Goal: Task Accomplishment & Management: Manage account settings

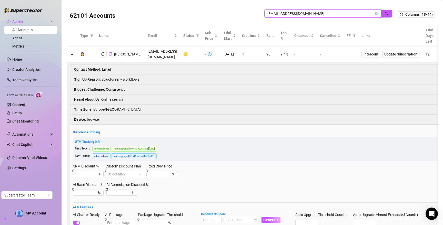
click at [317, 14] on input "itscallmebelle@gmail.com" at bounding box center [320, 14] width 106 height 6
paste input "Cti1ai4TgrYp4Rq2RoH2YqFecBC2"
click at [381, 14] on button "button" at bounding box center [387, 13] width 12 height 8
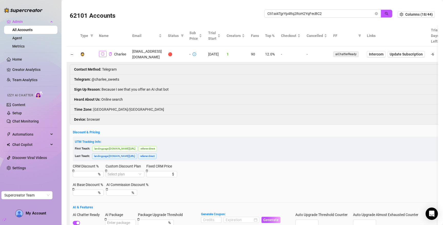
drag, startPoint x: 105, startPoint y: 51, endPoint x: 102, endPoint y: 49, distance: 2.9
click at [105, 51] on button "button" at bounding box center [103, 54] width 8 height 6
click at [294, 13] on input "Cti1ai4TgrYp4Rq2RoH2YqFecBC2" at bounding box center [320, 14] width 106 height 6
paste input "2urPLRYpbdPdswsl8ZcR1w8D1Or"
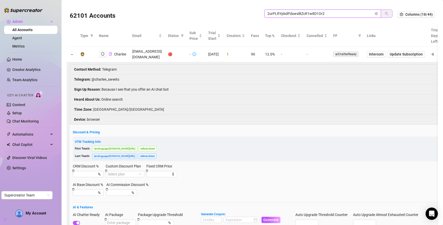
click at [385, 13] on icon "search" at bounding box center [387, 14] width 4 height 4
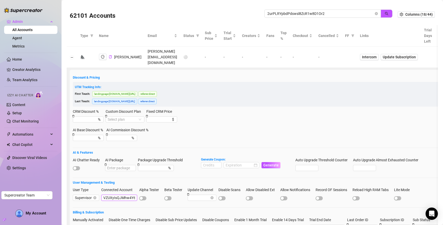
click at [124, 194] on input "VZUXyIsQJMhw4Y6ztcxHaLW6v3s2" at bounding box center [119, 197] width 36 height 6
click at [304, 14] on input "2urPLRYpbdPdswsl8ZcR1w8D1Or2" at bounding box center [320, 14] width 106 height 6
paste input "VZUXyIsQJMhw4Y6ztcxHaLW6v3s"
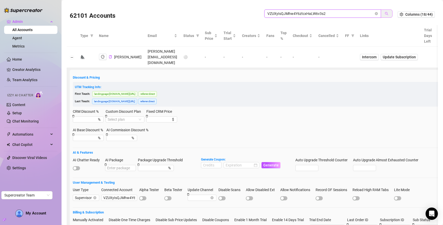
click at [385, 14] on icon "search" at bounding box center [386, 13] width 3 height 3
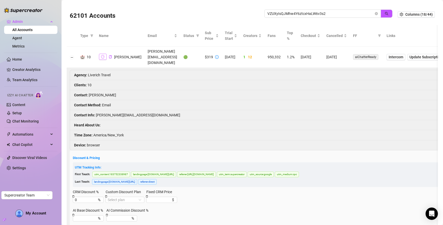
click at [101, 55] on icon "logout" at bounding box center [103, 57] width 4 height 4
click at [321, 12] on input "VZUXyIsQJMhw4Y6ztcxHaLW6v3s2" at bounding box center [320, 14] width 106 height 6
paste input "4zxUiW6zTfasxQ7NF9Kw4gQ67PC"
click at [385, 14] on icon "search" at bounding box center [387, 14] width 4 height 4
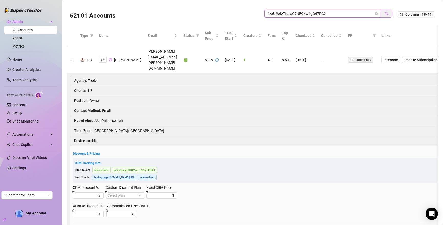
click at [385, 14] on icon "search" at bounding box center [387, 14] width 4 height 4
click at [105, 56] on button "button" at bounding box center [103, 59] width 8 height 6
click at [277, 13] on input "4zxUiW6zTfasxQ7NF9Kw4gQ67PC2" at bounding box center [320, 14] width 106 height 6
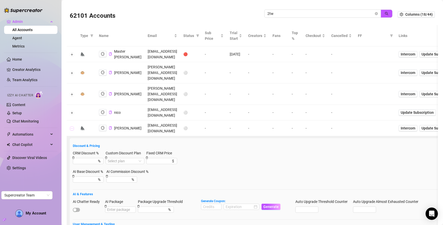
click at [72, 126] on button "Collapse row" at bounding box center [72, 128] width 4 height 4
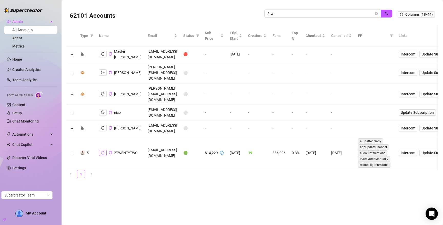
drag, startPoint x: 102, startPoint y: 129, endPoint x: 99, endPoint y: 129, distance: 2.8
click at [99, 149] on button "button" at bounding box center [103, 152] width 8 height 6
click at [307, 13] on input "2tw" at bounding box center [320, 14] width 106 height 6
paste input "aCObwViZHNM4aZbFxxygukbkf4F2"
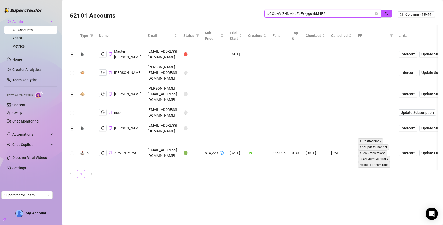
drag, startPoint x: 388, startPoint y: 14, endPoint x: 3, endPoint y: 51, distance: 386.1
click at [387, 14] on icon "search" at bounding box center [387, 14] width 4 height 4
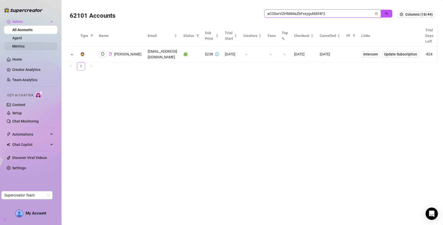
type input "aCObwViZHNM4aZbFxxygukbkf4F2"
click at [25, 48] on link "Metrics" at bounding box center [18, 46] width 12 height 4
click at [101, 54] on icon "logout" at bounding box center [103, 54] width 4 height 4
click at [72, 54] on button "Expand row" at bounding box center [72, 54] width 4 height 4
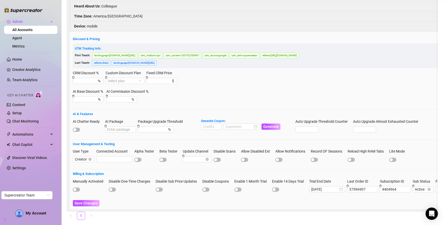
scroll to position [117, 0]
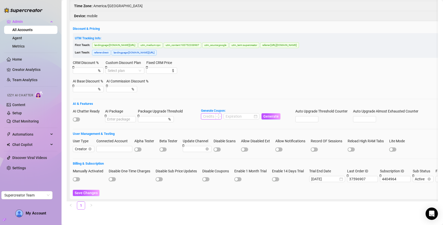
click at [212, 113] on input at bounding box center [211, 116] width 20 height 6
type input "1000"
click at [235, 113] on input at bounding box center [239, 116] width 27 height 6
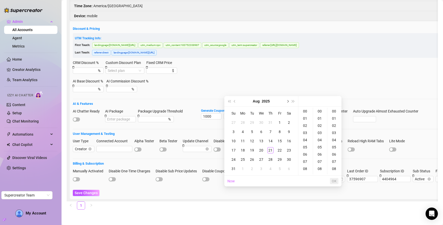
click at [289, 101] on button "Next month (PageDown)" at bounding box center [288, 101] width 6 height 10
click at [271, 150] on div "25" at bounding box center [270, 150] width 6 height 6
type input "[DATE] 00:00:00"
click at [336, 180] on span "OK" at bounding box center [334, 181] width 5 height 4
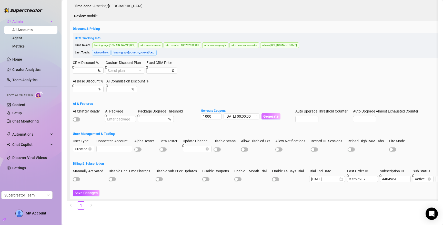
click at [275, 114] on span "Generate" at bounding box center [270, 116] width 15 height 4
click at [76, 116] on div at bounding box center [88, 119] width 30 height 6
click at [77, 117] on span "button" at bounding box center [76, 119] width 7 height 4
click at [87, 190] on span "Save Changes" at bounding box center [86, 192] width 23 height 4
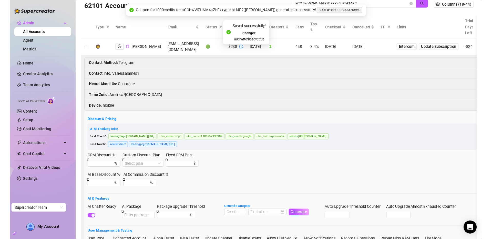
scroll to position [0, 0]
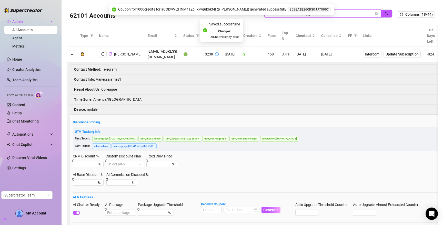
click at [349, 14] on input "aCObwViZHNM4aZbFxxygukbkf4F2" at bounding box center [320, 14] width 106 height 6
click at [354, 14] on input "aCObwViZHNM4aZbFxxygukbkf4F2" at bounding box center [320, 14] width 106 height 6
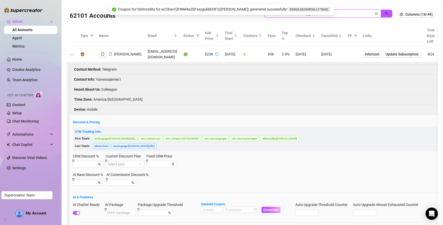
paste input "RxB3EEuQaFd26a6NbFHMCfrRScB3"
click at [310, 9] on code "8D9EA1B200RS0JJ7066C" at bounding box center [309, 9] width 42 height 5
copy code "8D9EA1B200RS0JJ7066C"
drag, startPoint x: 386, startPoint y: 12, endPoint x: 224, endPoint y: 2, distance: 162.0
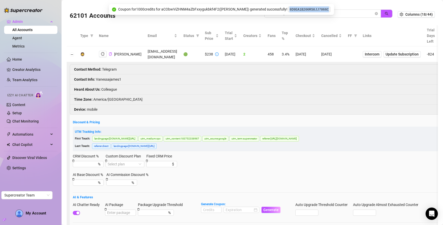
click at [386, 12] on button "button" at bounding box center [387, 13] width 12 height 8
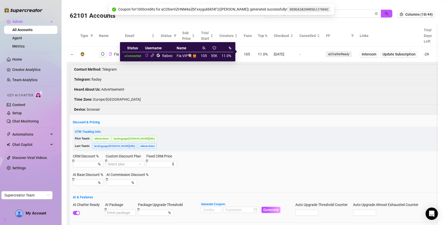
click at [154, 56] on icon "link" at bounding box center [152, 55] width 4 height 4
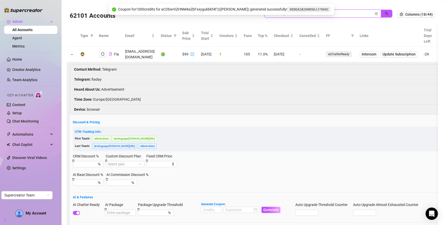
click at [343, 11] on input "RxB3EEuQaFd26a6NbFHMCfrRScB3" at bounding box center [320, 14] width 106 height 6
paste input "3rFGcSoYnvOA5zOBaMjCXNKiOxu1"
click at [381, 13] on button "button" at bounding box center [387, 13] width 12 height 8
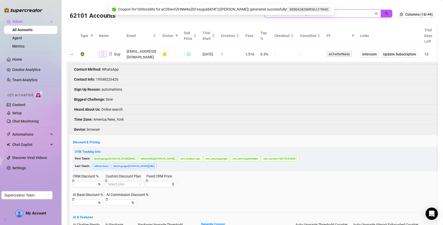
type input "3rFGcSoYnvOA5zOBaMjCXNKiOxu1"
click at [102, 52] on icon "logout" at bounding box center [103, 54] width 4 height 4
click at [375, 12] on icon "close-circle" at bounding box center [376, 13] width 3 height 3
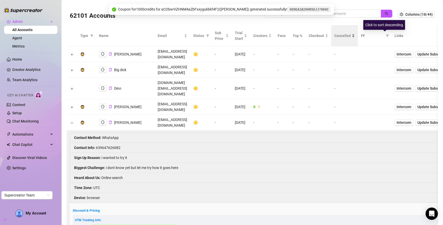
click at [351, 36] on span "Cancelled" at bounding box center [342, 36] width 16 height 6
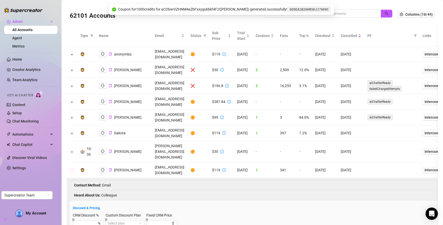
click at [72, 168] on button "Collapse row" at bounding box center [72, 170] width 4 height 4
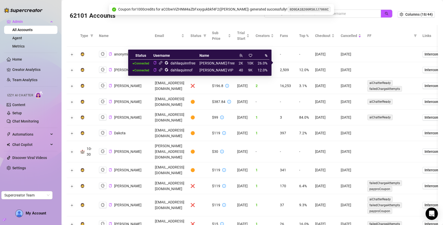
click at [163, 63] on icon "link" at bounding box center [161, 63] width 4 height 4
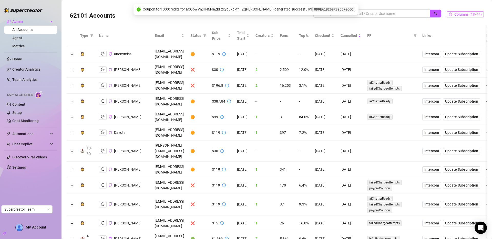
click at [443, 13] on span "Columns (18/44)" at bounding box center [468, 14] width 27 height 4
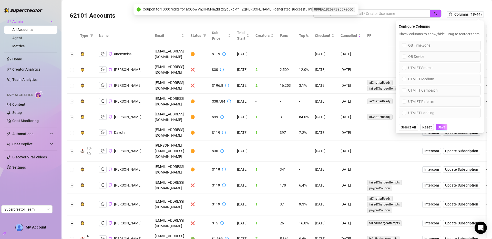
scroll to position [374, 0]
click at [402, 59] on input "UTM FT Source" at bounding box center [404, 57] width 4 height 4
click at [402, 70] on input "UTM FT Medium" at bounding box center [404, 68] width 4 height 4
click at [402, 82] on input "UTM FT Campaign" at bounding box center [404, 80] width 4 height 4
click at [402, 93] on input "UTM FT Referrer" at bounding box center [404, 91] width 4 height 4
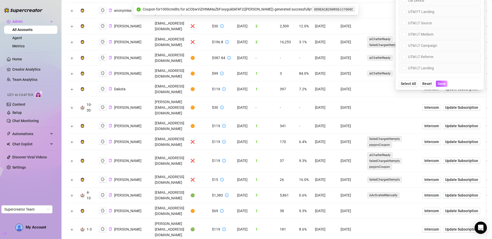
scroll to position [45, 0]
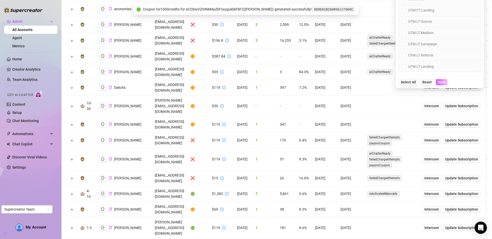
click at [438, 84] on span "Save" at bounding box center [442, 82] width 8 height 4
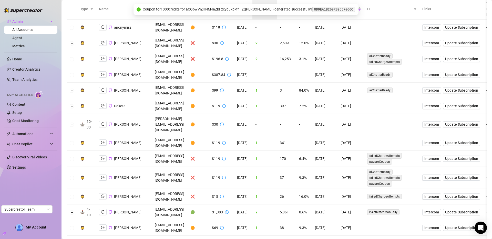
scroll to position [0, 0]
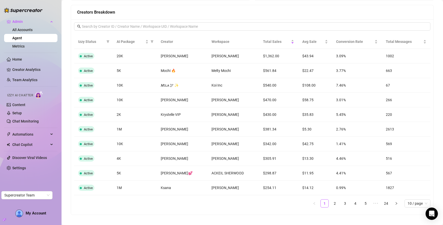
scroll to position [405, 0]
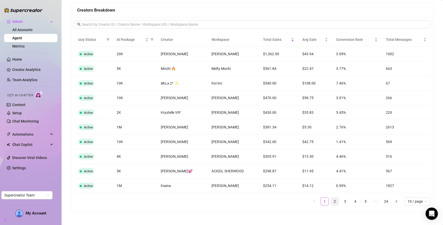
click at [332, 201] on link "2" at bounding box center [335, 201] width 8 height 8
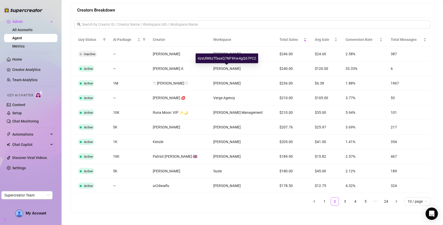
click at [225, 57] on div "4zxUiW6zTfasxQ7NF9Kw4gQ67PC2" at bounding box center [227, 58] width 63 height 10
copy div "4zxUiW6zTfasxQ7NF9Kw4gQ67PC2"
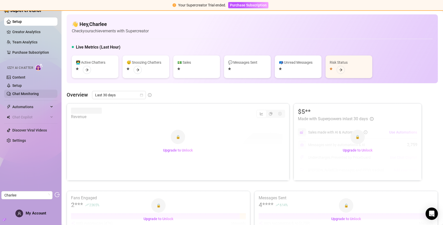
click at [28, 94] on link "Chat Monitoring" at bounding box center [25, 94] width 26 height 4
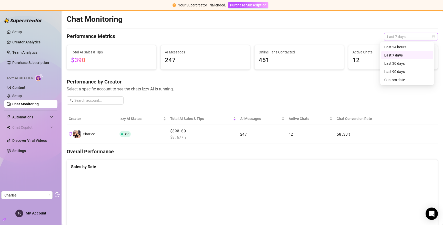
click at [408, 34] on span "Last 7 days" at bounding box center [411, 37] width 48 height 8
click at [400, 68] on div "Last 90 days" at bounding box center [407, 71] width 52 height 8
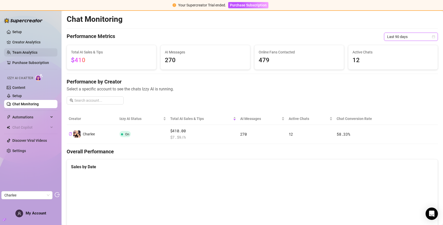
click at [31, 52] on link "Team Analytics" at bounding box center [24, 52] width 25 height 4
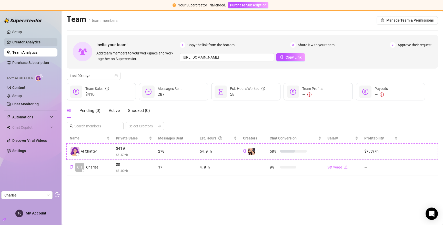
click at [36, 43] on link "Creator Analytics" at bounding box center [32, 42] width 41 height 8
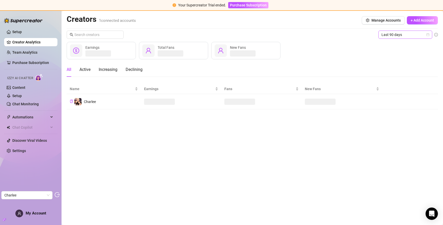
click at [400, 36] on span "Last 90 days" at bounding box center [405, 35] width 48 height 8
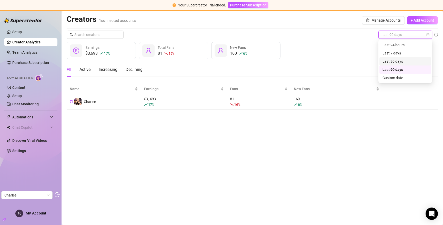
click at [397, 59] on div "Last 30 days" at bounding box center [405, 61] width 46 height 6
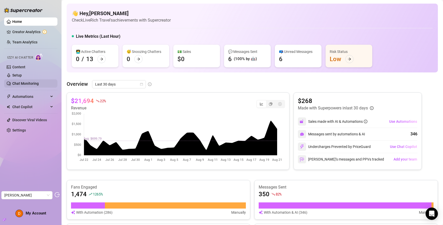
click at [26, 84] on link "Chat Monitoring" at bounding box center [25, 83] width 26 height 4
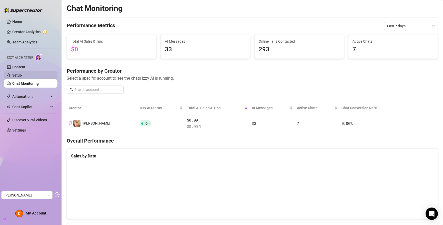
click at [22, 74] on link "Setup" at bounding box center [16, 75] width 9 height 4
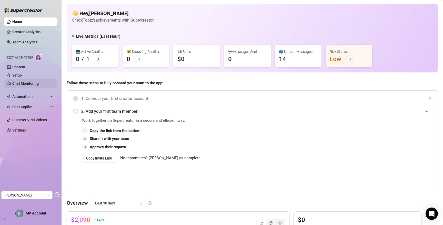
click at [28, 84] on link "Chat Monitoring" at bounding box center [25, 83] width 26 height 4
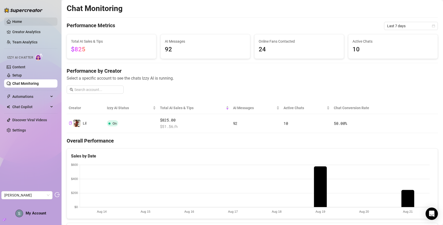
click at [22, 24] on link "Home" at bounding box center [17, 21] width 10 height 4
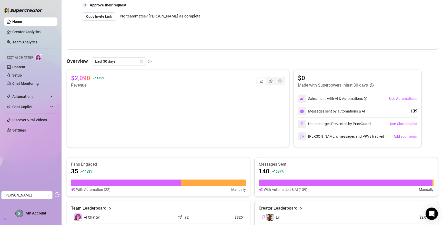
scroll to position [152, 0]
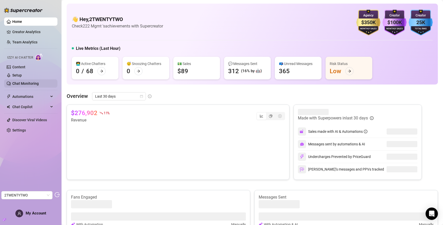
click at [27, 84] on link "Chat Monitoring" at bounding box center [25, 83] width 26 height 4
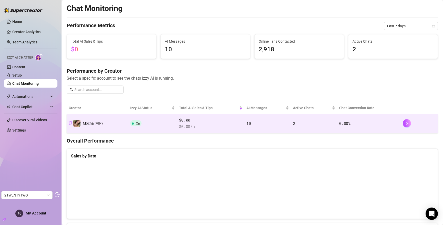
click at [232, 123] on div "$0.00 $ 0.00 /h" at bounding box center [210, 123] width 63 height 13
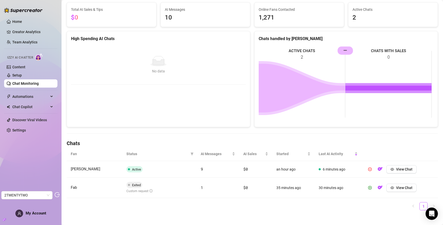
scroll to position [49, 0]
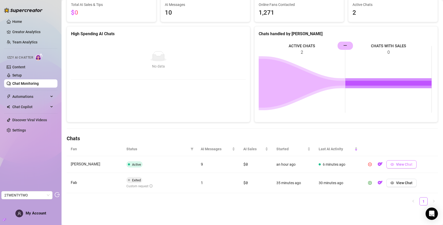
click at [402, 164] on span "View Chat" at bounding box center [404, 164] width 16 height 4
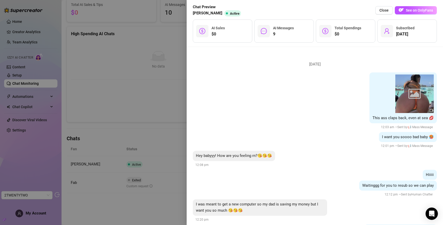
click at [134, 149] on div at bounding box center [221, 112] width 443 height 225
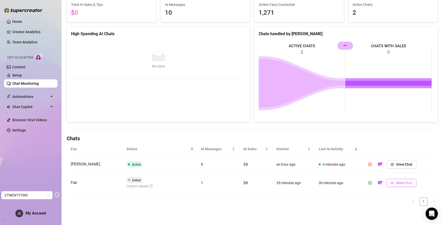
click at [396, 182] on span "View Chat" at bounding box center [404, 182] width 16 height 4
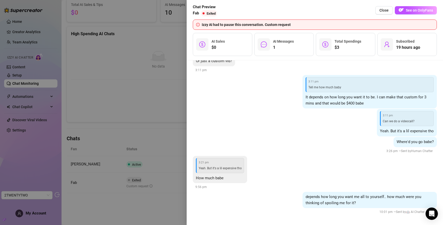
scroll to position [394, 0]
click at [135, 139] on div at bounding box center [221, 112] width 443 height 225
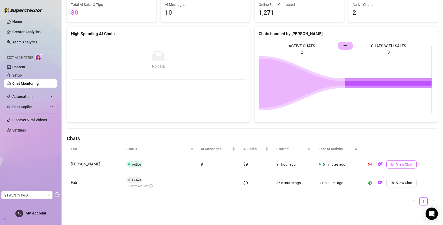
click at [388, 163] on button "View Chat" at bounding box center [401, 164] width 30 height 8
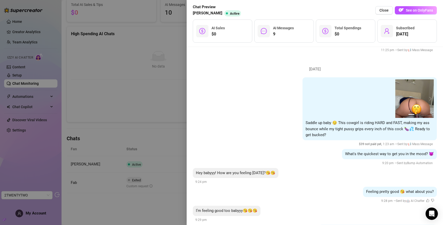
scroll to position [520, 0]
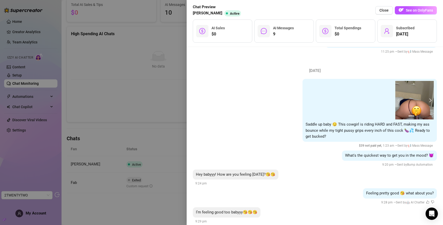
click at [428, 100] on button "next" at bounding box center [430, 100] width 4 height 4
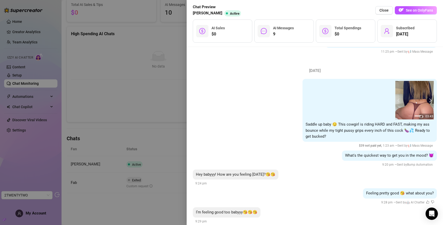
click at [428, 100] on button "next" at bounding box center [430, 100] width 4 height 4
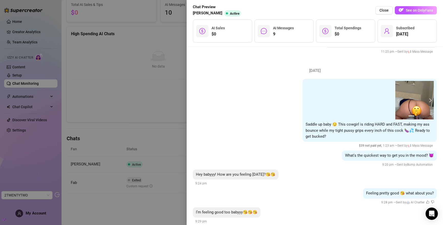
click at [428, 100] on button "next" at bounding box center [430, 100] width 4 height 4
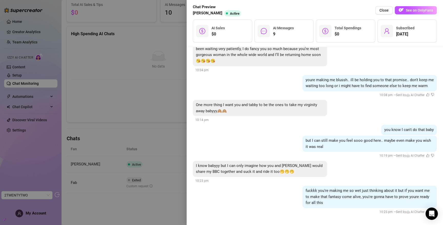
scroll to position [853, 0]
click at [387, 11] on span "Close" at bounding box center [383, 10] width 9 height 4
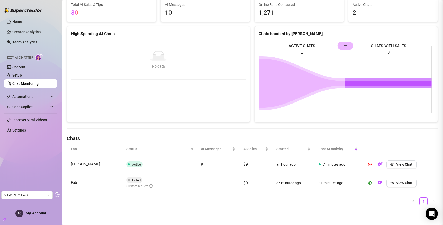
scroll to position [0, 0]
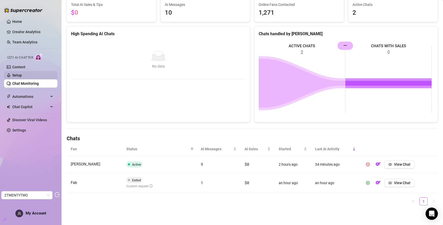
click at [22, 76] on link "Setup" at bounding box center [16, 75] width 9 height 4
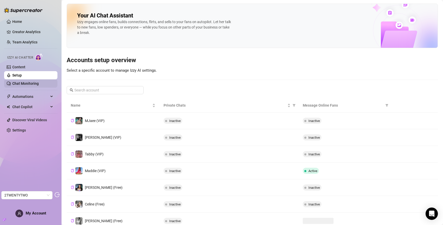
click at [22, 83] on link "Chat Monitoring" at bounding box center [25, 83] width 26 height 4
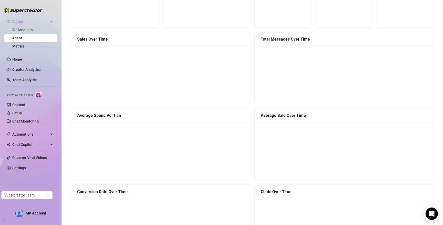
scroll to position [71, 0]
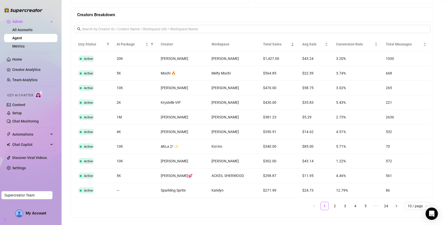
scroll to position [413, 0]
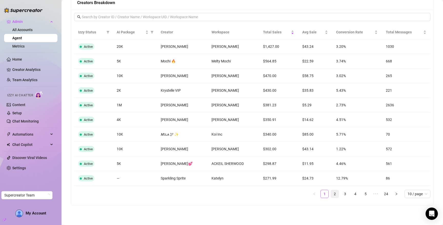
click at [332, 194] on link "2" at bounding box center [335, 194] width 8 height 8
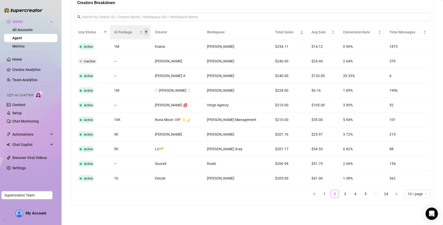
click at [148, 33] on icon "filter" at bounding box center [146, 32] width 3 height 3
click at [128, 59] on input "checkbox" at bounding box center [129, 60] width 4 height 4
click at [148, 112] on span "OK" at bounding box center [147, 112] width 5 height 4
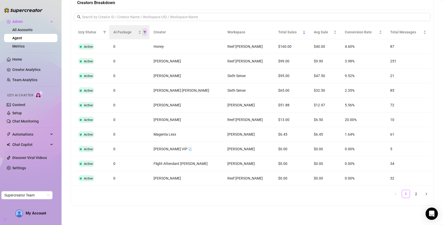
click at [146, 32] on icon "filter" at bounding box center [144, 32] width 3 height 3
click at [138, 61] on span "0" at bounding box center [140, 61] width 23 height 6
checkbox input "false"
click at [150, 110] on span "OK" at bounding box center [149, 112] width 5 height 4
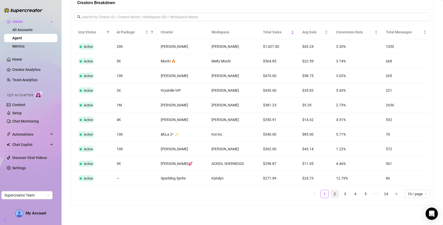
click at [331, 194] on link "2" at bounding box center [335, 194] width 8 height 8
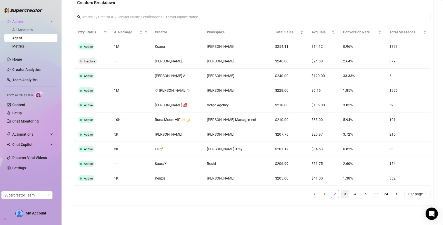
click at [341, 194] on link "3" at bounding box center [345, 194] width 8 height 8
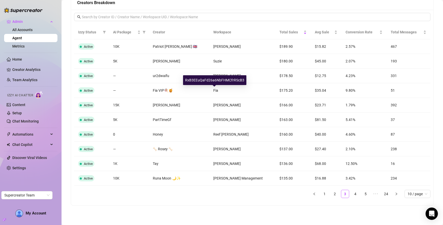
click at [215, 79] on div "RxB3EEuQaFd26a6NbFHMCfrRScB3" at bounding box center [214, 80] width 63 height 10
copy div "RxB3EEuQaFd26a6NbFHMCfrRScB3"
click at [351, 195] on link "4" at bounding box center [355, 194] width 8 height 8
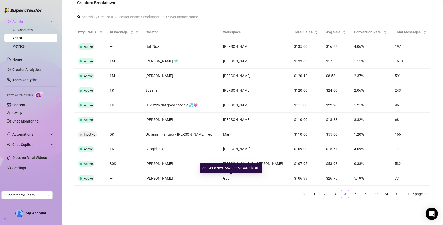
click at [231, 169] on div "3rFGcSoYnvOA5zOBaMjCXNKiOxu1" at bounding box center [231, 168] width 62 height 10
copy div "3rFGcSoYnvOA5zOBaMjCXNKiOxu1"
click at [353, 195] on link "5" at bounding box center [355, 194] width 8 height 8
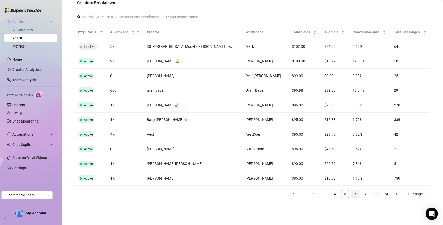
click at [353, 193] on link "6" at bounding box center [355, 194] width 8 height 8
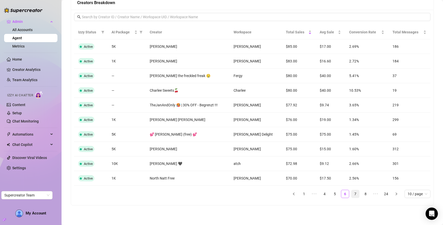
click at [354, 194] on link "7" at bounding box center [355, 194] width 8 height 8
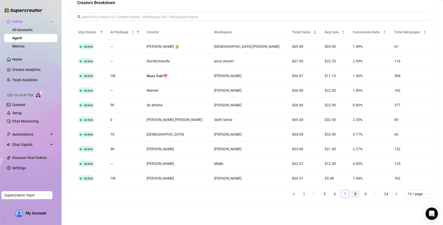
click at [352, 194] on link "8" at bounding box center [355, 194] width 8 height 8
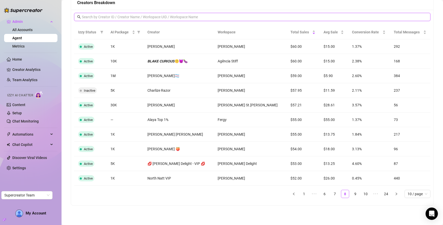
click at [177, 17] on input "text" at bounding box center [252, 17] width 341 height 6
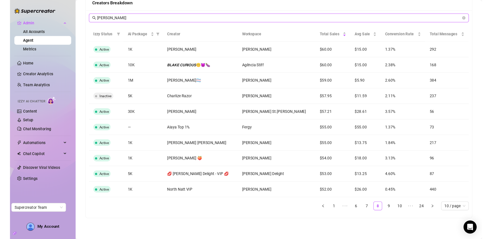
scroll to position [281, 0]
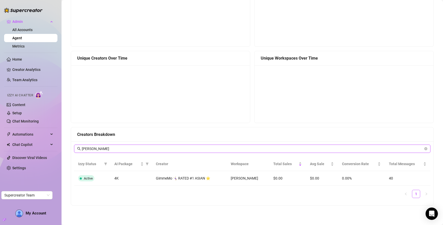
click at [165, 149] on input "[PERSON_NAME]" at bounding box center [252, 149] width 341 height 6
type input "2tw"
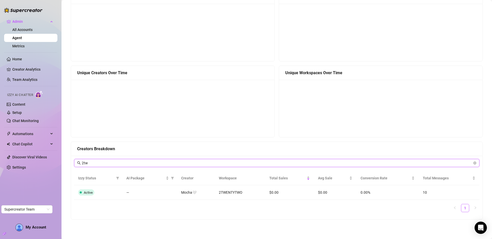
scroll to position [267, 0]
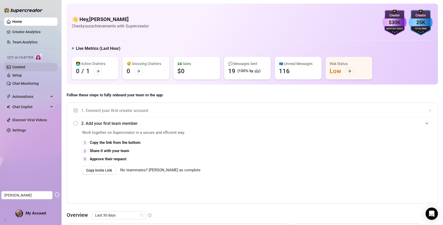
click at [25, 65] on link "Content" at bounding box center [18, 67] width 13 height 4
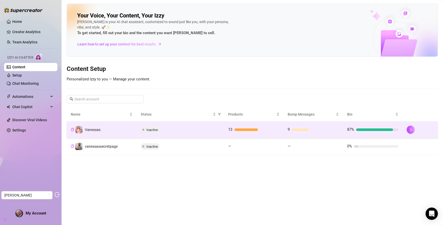
click at [187, 128] on div "Inactive" at bounding box center [180, 129] width 79 height 6
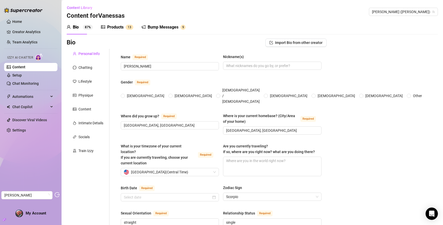
radio input "true"
type input "October 24th, 1990"
click at [90, 66] on div "Chatting" at bounding box center [85, 68] width 14 height 6
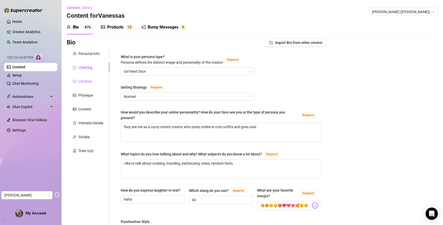
click at [89, 79] on div "Lifestyle" at bounding box center [84, 81] width 13 height 6
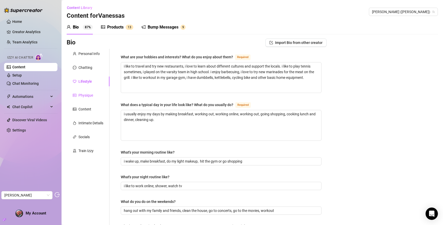
click at [87, 95] on div "Physique" at bounding box center [85, 95] width 15 height 6
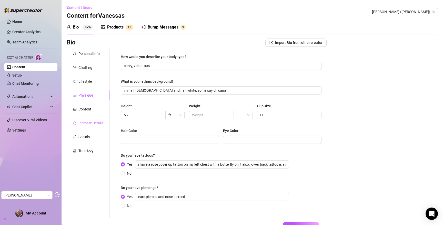
click at [87, 119] on div "Intimate Details" at bounding box center [88, 123] width 43 height 10
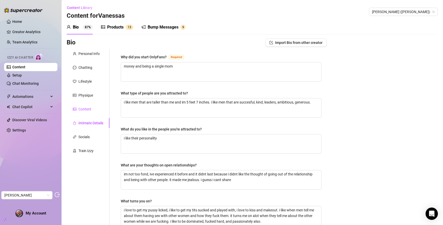
click at [84, 110] on div "Content" at bounding box center [84, 109] width 13 height 6
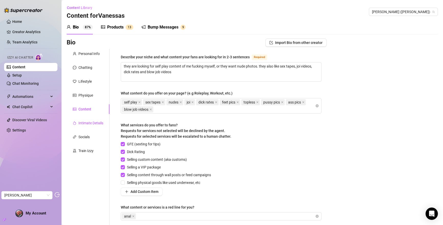
click at [90, 125] on div "Intimate Details" at bounding box center [90, 123] width 25 height 6
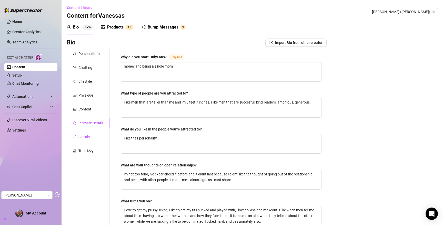
click at [86, 134] on div "Socials" at bounding box center [83, 137] width 11 height 6
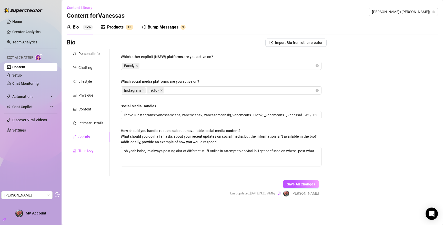
click at [85, 146] on div "Train Izzy" at bounding box center [88, 151] width 43 height 10
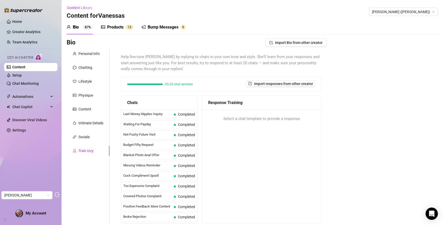
click at [109, 25] on div "Products" at bounding box center [115, 27] width 16 height 6
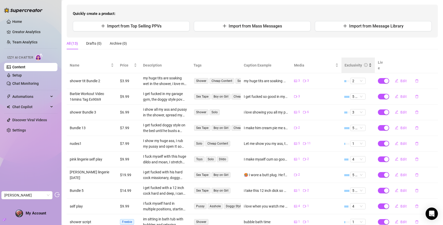
scroll to position [49, 0]
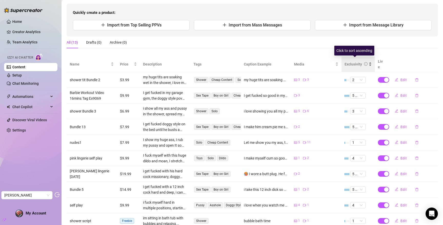
click at [352, 61] on div "Exclusivity" at bounding box center [353, 64] width 17 height 6
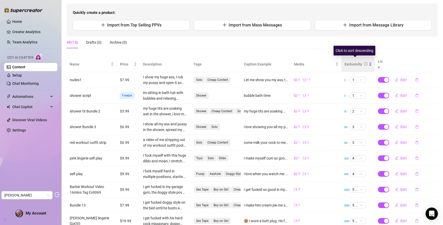
click at [350, 61] on div "Exclusivity" at bounding box center [353, 64] width 17 height 6
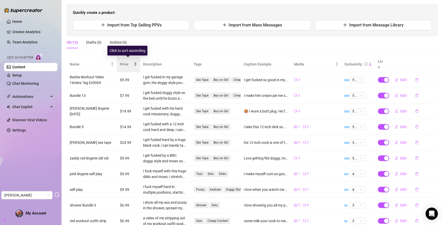
click at [121, 61] on span "Price" at bounding box center [126, 64] width 13 height 6
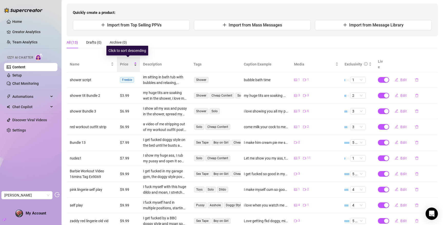
click at [121, 61] on span "Price" at bounding box center [126, 64] width 13 height 6
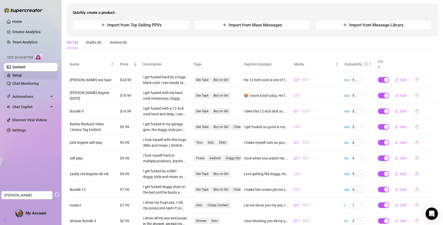
click at [18, 76] on link "Setup" at bounding box center [16, 75] width 9 height 4
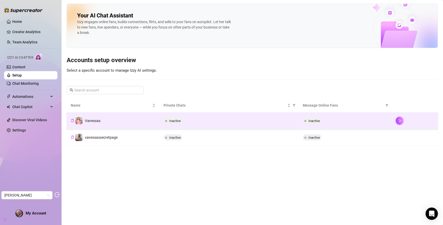
click at [131, 125] on td "Vanessas" at bounding box center [113, 120] width 93 height 17
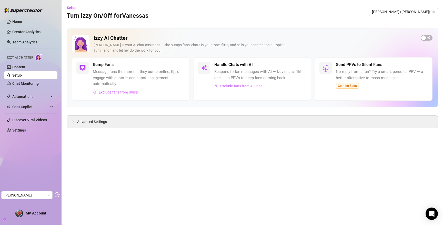
click at [233, 85] on span "Exclude fans from AI Chat" at bounding box center [241, 86] width 42 height 4
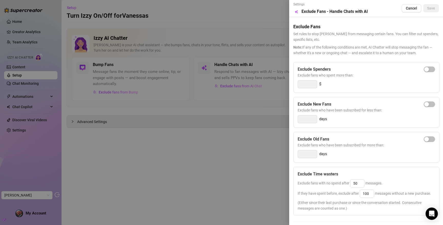
click at [196, 80] on div at bounding box center [221, 112] width 443 height 225
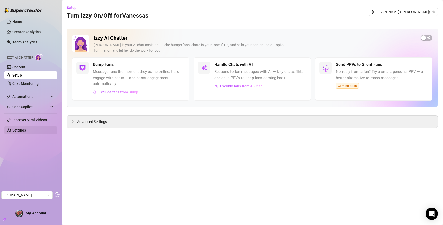
click at [21, 132] on link "Settings" at bounding box center [19, 130] width 14 height 4
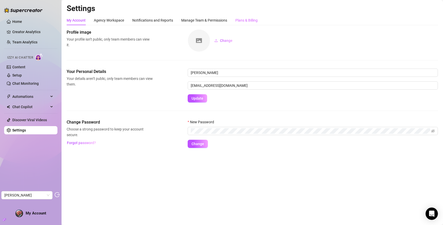
click at [247, 17] on div "Plans & Billing" at bounding box center [246, 20] width 22 height 10
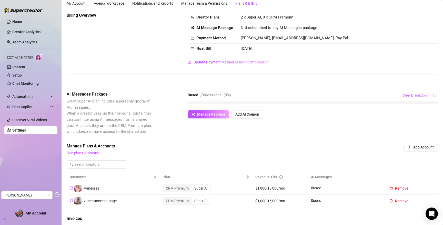
scroll to position [5, 0]
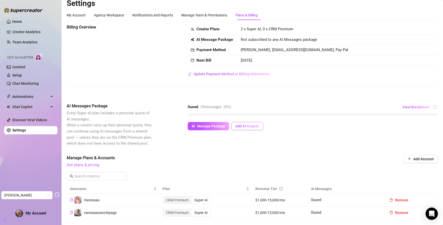
click at [245, 127] on span "Add AI Coupon" at bounding box center [247, 126] width 24 height 4
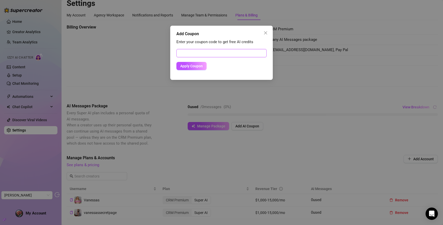
click at [213, 52] on input "text" at bounding box center [221, 53] width 90 height 8
paste input "8D9EA1B200RS0JJ7066C"
type input "8D9EA1B200RS0JJ7066C"
click at [196, 70] on div "Enter your coupon code to get free AI credits 8D9EA1B200RS0JJ7066C Apply Coupon" at bounding box center [221, 57] width 90 height 36
click at [196, 65] on span "Apply Coupon" at bounding box center [191, 66] width 23 height 4
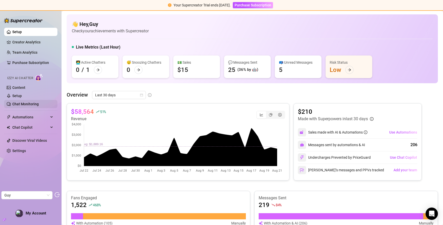
click at [28, 105] on link "Chat Monitoring" at bounding box center [25, 104] width 26 height 4
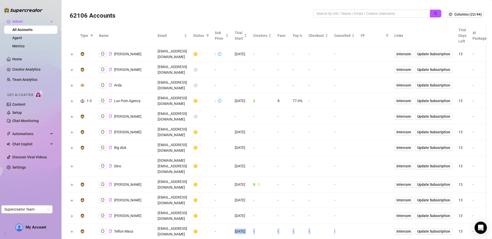
scroll to position [0, 205]
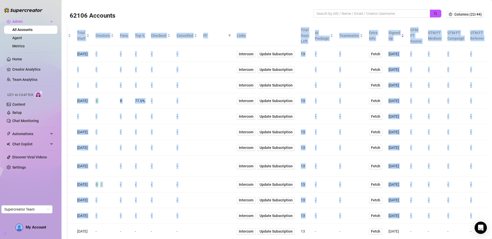
drag, startPoint x: 339, startPoint y: 167, endPoint x: 518, endPoint y: 165, distance: 179.0
click at [492, 165] on html "Admin All Accounts Agent Metrics Home Creator Analytics Team Analytics Izzy AI …" at bounding box center [246, 119] width 492 height 239
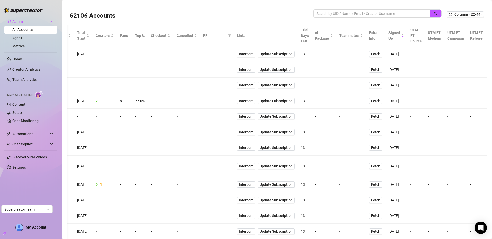
click at [470, 177] on td "-" at bounding box center [477, 185] width 20 height 16
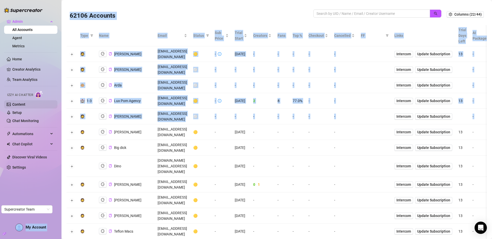
drag, startPoint x: 445, startPoint y: 91, endPoint x: 37, endPoint y: 102, distance: 407.5
click at [37, 102] on div "Admin All Accounts Agent Metrics Home Creator Analytics Team Analytics Izzy AI …" at bounding box center [246, 119] width 492 height 239
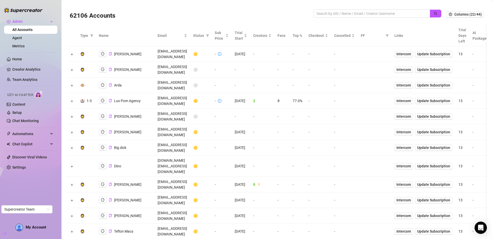
click at [150, 93] on td "Lux Pom Agency" at bounding box center [125, 101] width 59 height 16
click at [70, 99] on button "Expand row" at bounding box center [72, 101] width 4 height 4
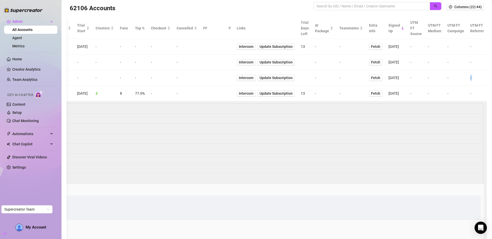
scroll to position [0, 205]
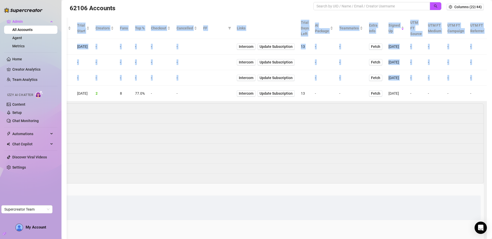
drag, startPoint x: 198, startPoint y: 72, endPoint x: 586, endPoint y: 65, distance: 387.7
click at [492, 65] on html "Admin All Accounts Agent Metrics Home Creator Analytics Team Analytics Izzy AI …" at bounding box center [246, 119] width 492 height 239
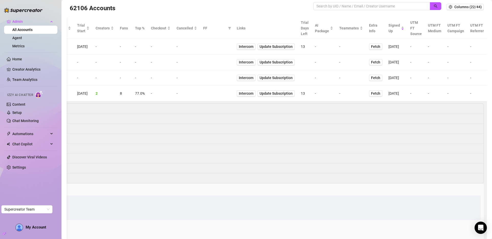
click at [436, 70] on td "-" at bounding box center [434, 78] width 19 height 16
click at [18, 47] on link "Metrics" at bounding box center [18, 46] width 12 height 4
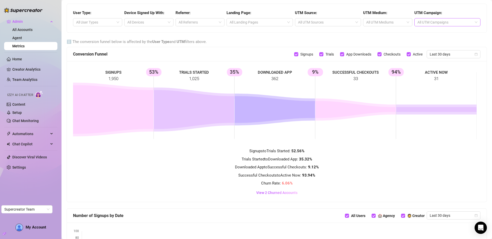
click at [439, 22] on div at bounding box center [445, 22] width 59 height 7
click at [367, 23] on div at bounding box center [385, 22] width 42 height 7
click at [346, 22] on div at bounding box center [325, 22] width 59 height 7
click at [392, 22] on div at bounding box center [385, 22] width 42 height 7
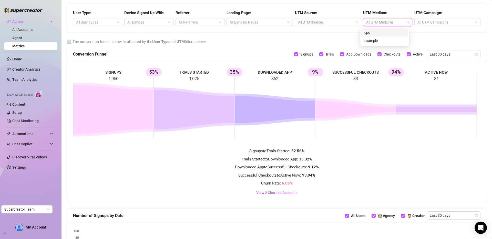
click at [386, 32] on div "cpc" at bounding box center [385, 33] width 41 height 6
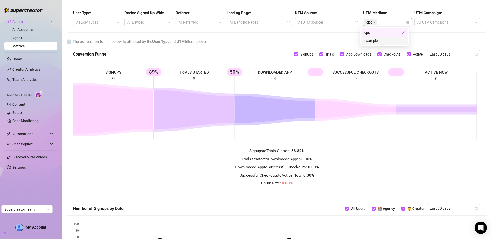
click at [312, 43] on div "ℹ️ The conversion funnel below is affected by the User Type and UTM filters abo…" at bounding box center [277, 42] width 420 height 6
click at [335, 22] on div at bounding box center [325, 22] width 59 height 7
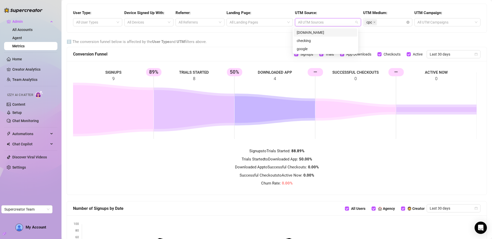
click at [317, 32] on div "chatgpt.com" at bounding box center [325, 33] width 57 height 6
click at [263, 31] on div "User Type: All User Types Device Signed Up With: All Devices Referrer: All Refe…" at bounding box center [277, 18] width 420 height 29
click at [270, 22] on div at bounding box center [257, 22] width 59 height 7
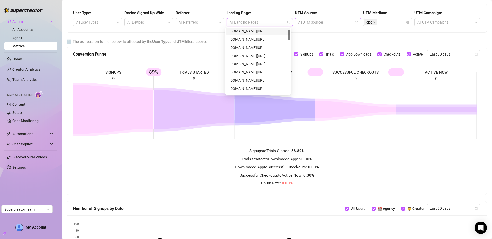
scroll to position [78, 0]
click at [208, 22] on div at bounding box center [198, 22] width 42 height 7
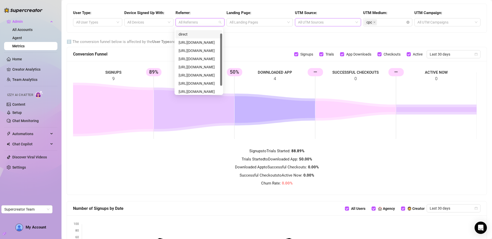
scroll to position [16, 0]
click at [373, 22] on icon "close" at bounding box center [374, 22] width 3 height 3
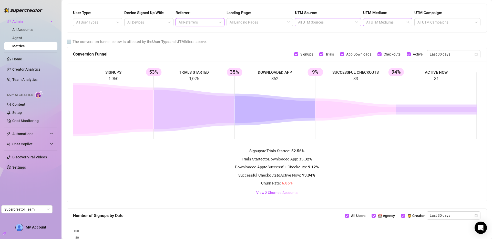
click at [379, 22] on div at bounding box center [385, 22] width 42 height 7
click at [311, 20] on div at bounding box center [325, 22] width 59 height 7
click at [313, 34] on div "chatgpt.com" at bounding box center [325, 33] width 57 height 6
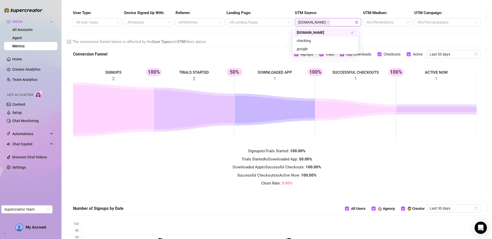
click at [353, 32] on icon "check" at bounding box center [352, 32] width 3 height 3
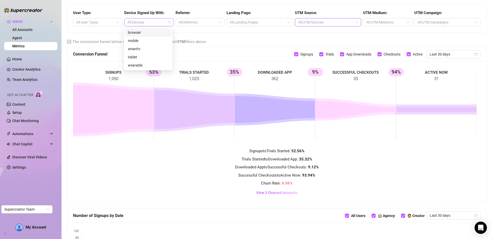
click at [160, 25] on div at bounding box center [146, 22] width 42 height 7
click at [160, 23] on div at bounding box center [146, 22] width 42 height 7
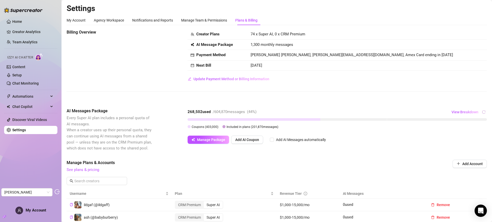
scroll to position [82, 0]
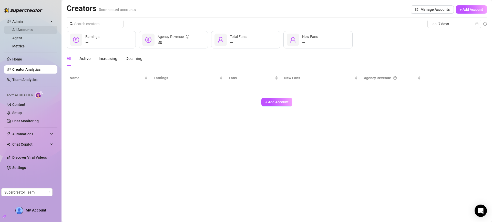
click at [29, 31] on link "All Accounts" at bounding box center [22, 30] width 20 height 4
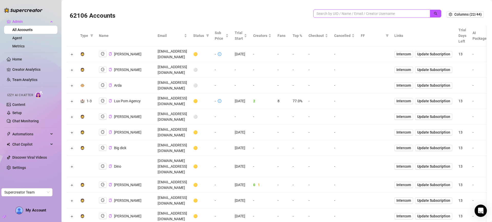
click at [342, 16] on input "search" at bounding box center [370, 14] width 106 height 6
paste input "aCObwViZHNM4aZbFxxygukbkf4F2"
click at [435, 15] on button "button" at bounding box center [436, 13] width 12 height 8
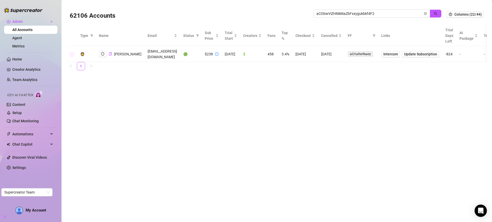
click at [71, 55] on button "Expand row" at bounding box center [72, 54] width 4 height 4
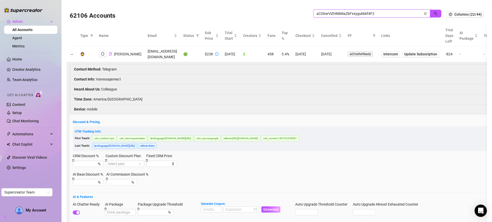
click at [362, 14] on input "aCObwViZHNM4aZbFxxygukbkf4F2" at bounding box center [370, 14] width 106 height 6
paste input "dpHqdWC9dTRbm0iTNatO4VqCwuJ3"
drag, startPoint x: 433, startPoint y: 13, endPoint x: 424, endPoint y: 26, distance: 15.5
click at [434, 13] on icon "search" at bounding box center [436, 14] width 4 height 4
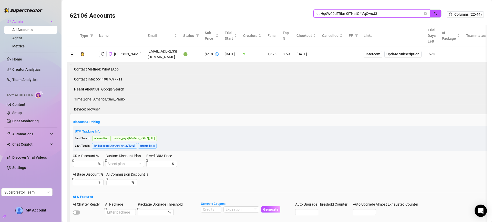
type input "dpHqdWC9dTRbm0iTNatO4VqCwuJ3"
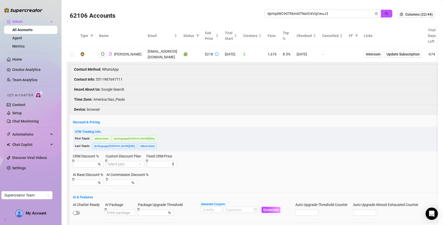
click at [73, 52] on button "Collapse row" at bounding box center [72, 54] width 4 height 4
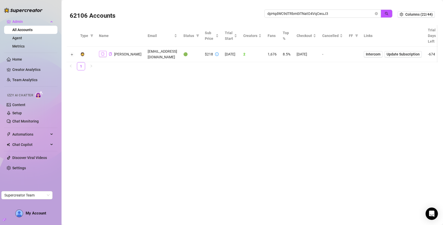
click at [104, 52] on icon "logout" at bounding box center [103, 54] width 4 height 4
click at [71, 52] on button "Expand row" at bounding box center [72, 54] width 4 height 4
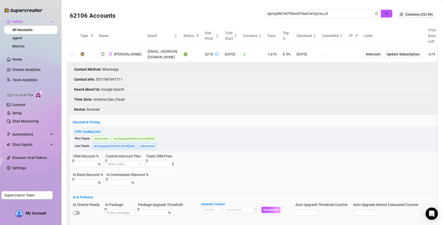
scroll to position [92, 0]
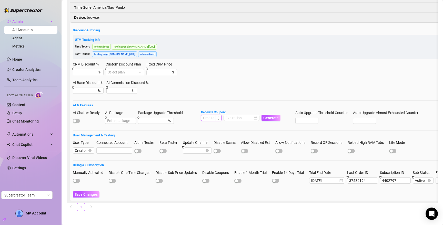
click at [211, 115] on input at bounding box center [211, 118] width 20 height 6
type input "1000"
click at [241, 115] on input at bounding box center [239, 118] width 27 height 6
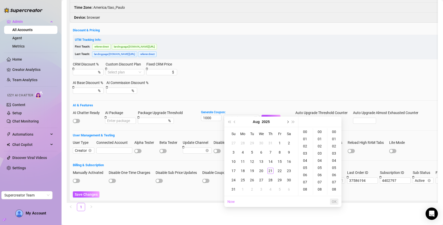
click at [288, 121] on span "Next month (PageDown)" at bounding box center [287, 121] width 3 height 3
click at [289, 169] on div "27" at bounding box center [289, 170] width 6 height 6
type input "2025-09-27 00:00:00"
click at [333, 201] on span "OK" at bounding box center [334, 201] width 5 height 4
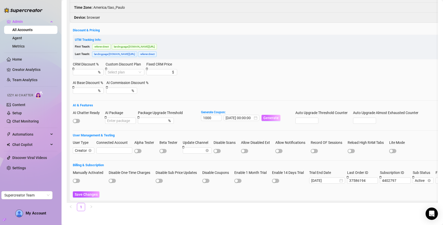
click at [271, 116] on span "Generate" at bounding box center [270, 118] width 15 height 4
click at [76, 119] on div "button" at bounding box center [74, 120] width 3 height 3
click at [308, 9] on code "47FE04B800RS0JLF0336" at bounding box center [310, 9] width 42 height 5
copy code "47FE04B800RS0JLF0336"
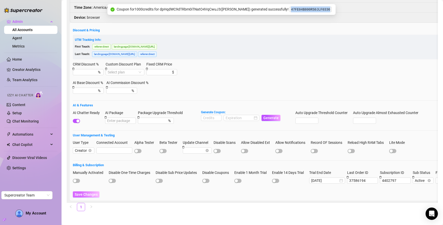
click at [89, 192] on span "Save Changes" at bounding box center [86, 194] width 23 height 4
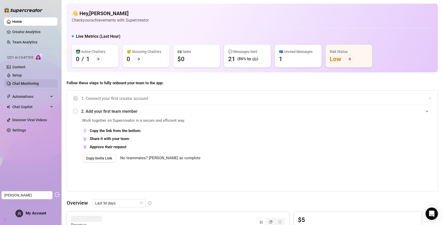
click at [27, 83] on link "Chat Monitoring" at bounding box center [25, 83] width 26 height 4
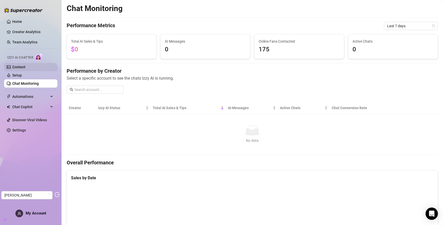
click at [24, 66] on link "Content" at bounding box center [18, 67] width 13 height 4
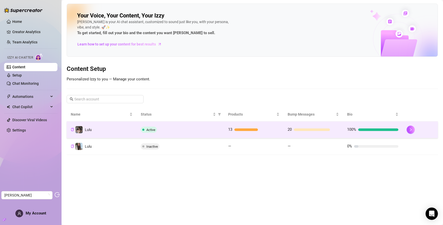
click at [214, 129] on div "Active" at bounding box center [180, 129] width 79 height 6
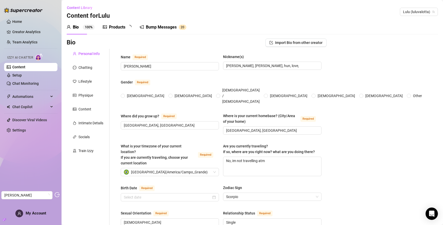
radio input "true"
type input "[DATE]"
click at [87, 68] on div "Chatting" at bounding box center [85, 68] width 14 height 6
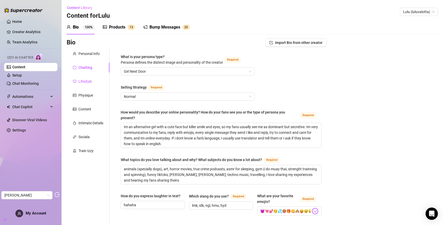
click at [83, 79] on div "Lifestyle" at bounding box center [84, 81] width 13 height 6
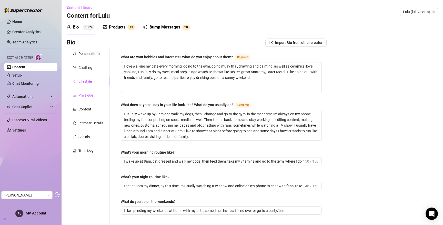
click at [89, 94] on div "Physique" at bounding box center [85, 95] width 15 height 6
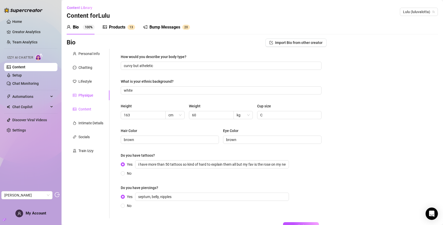
click at [88, 108] on div "Content" at bounding box center [84, 109] width 13 height 6
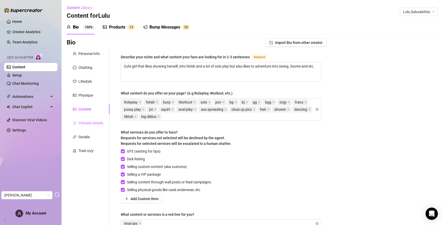
click at [83, 119] on div "Intimate Details" at bounding box center [88, 123] width 43 height 10
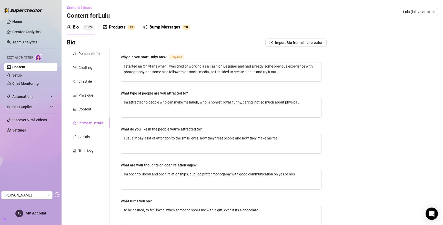
click at [83, 131] on div "Personal Info Chatting Lifestyle Physique Content Intimate Details Socials Trai…" at bounding box center [88, 178] width 43 height 258
click at [83, 138] on div "Socials" at bounding box center [83, 137] width 11 height 6
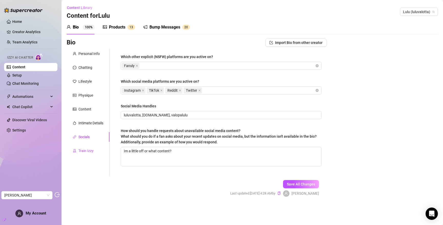
click at [81, 152] on div "Train Izzy" at bounding box center [85, 151] width 15 height 6
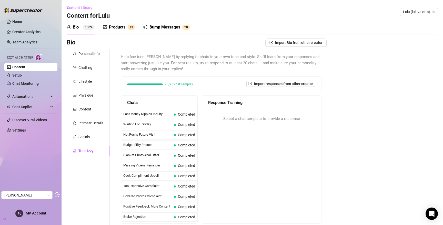
click at [107, 25] on div "Products 1 3" at bounding box center [119, 27] width 32 height 6
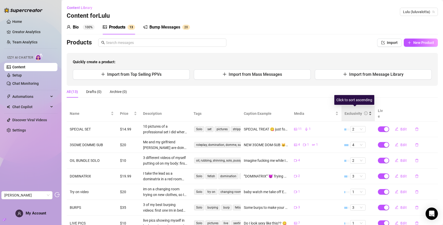
click at [350, 110] on div "Exclusivity" at bounding box center [353, 113] width 17 height 6
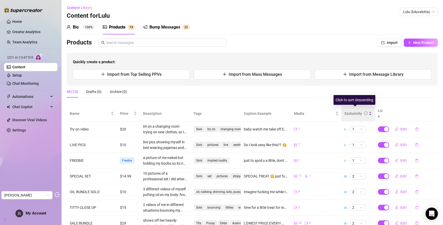
click at [350, 110] on div "Exclusivity" at bounding box center [353, 113] width 17 height 6
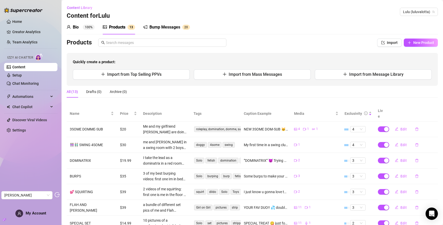
click at [159, 26] on div "Bump Messages" at bounding box center [164, 27] width 31 height 6
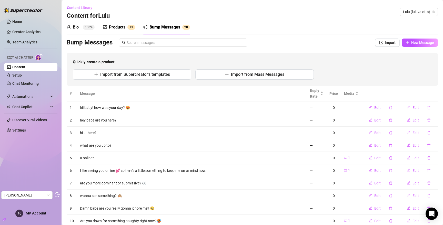
click at [72, 26] on div "Bio 100%" at bounding box center [81, 27] width 28 height 6
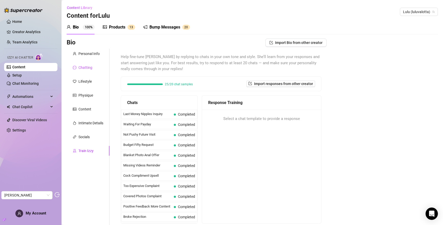
click at [87, 68] on div "Chatting" at bounding box center [85, 68] width 14 height 6
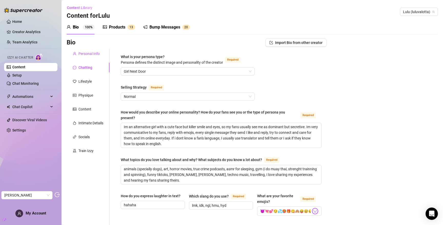
click at [88, 54] on div "Personal Info" at bounding box center [88, 54] width 21 height 6
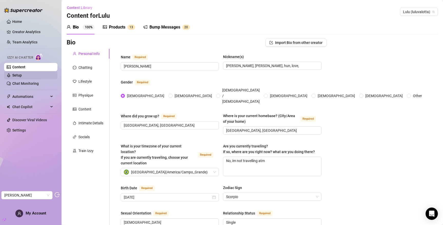
click at [22, 77] on link "Setup" at bounding box center [16, 75] width 9 height 4
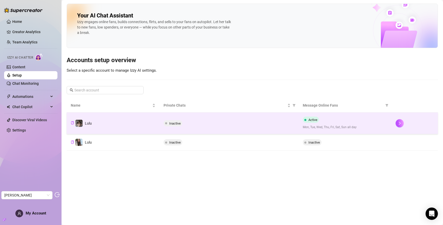
click at [212, 127] on td "Inactive" at bounding box center [228, 123] width 139 height 22
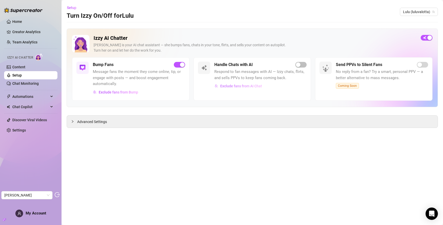
click at [232, 84] on span "Exclude fans from AI Chat" at bounding box center [241, 86] width 42 height 4
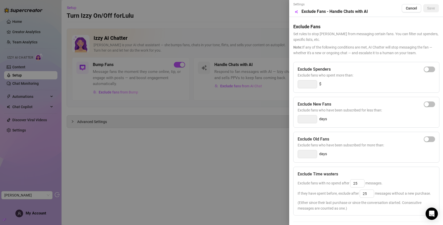
click at [29, 141] on div at bounding box center [221, 112] width 443 height 225
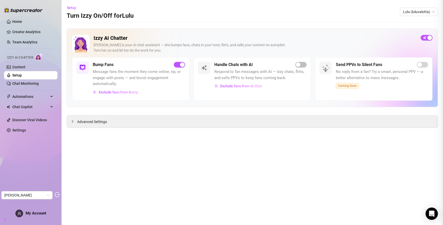
click at [22, 131] on div at bounding box center [221, 112] width 443 height 225
click at [18, 132] on link "Settings" at bounding box center [19, 130] width 14 height 4
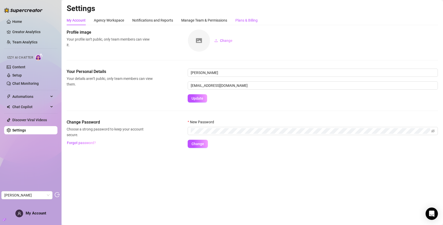
click at [249, 21] on div "Plans & Billing" at bounding box center [246, 20] width 22 height 6
